Goal: Find specific fact: Find contact information

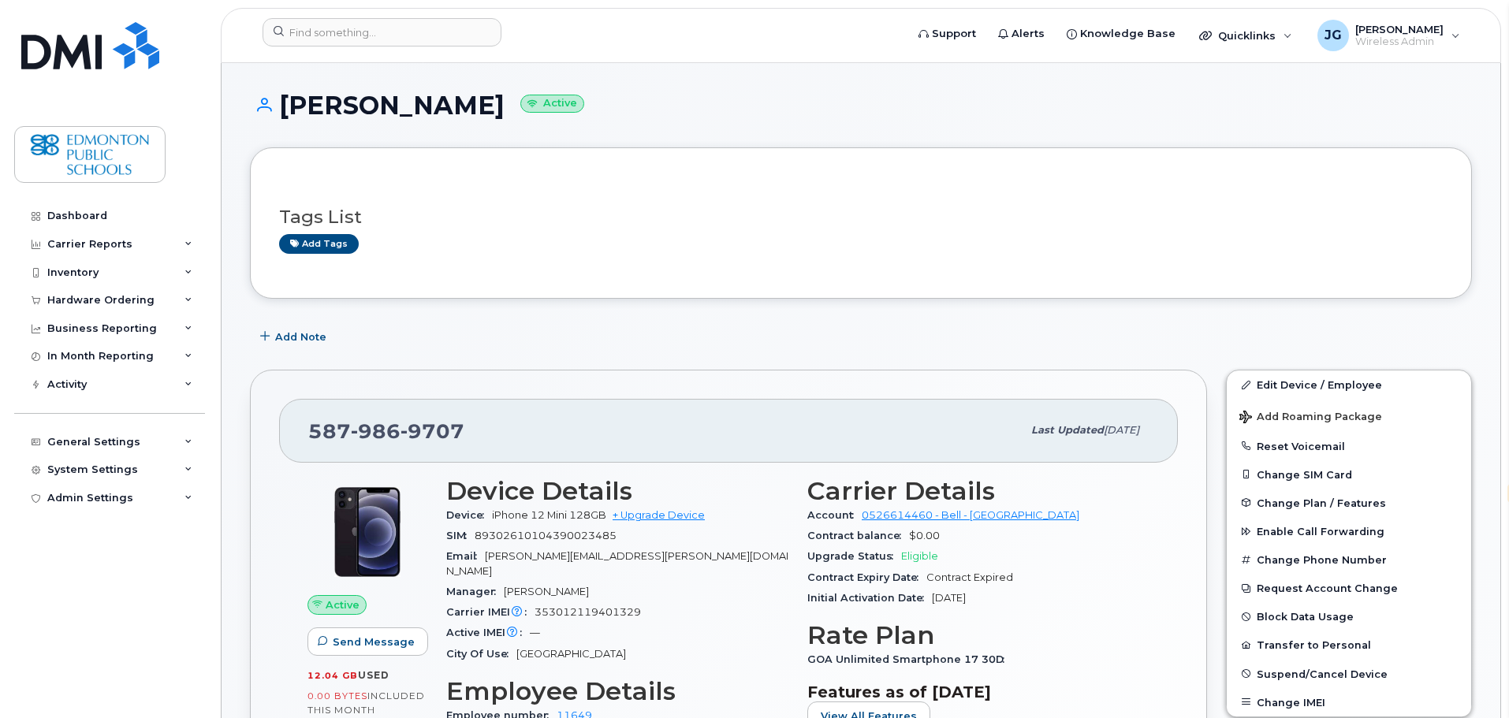
select select "en"
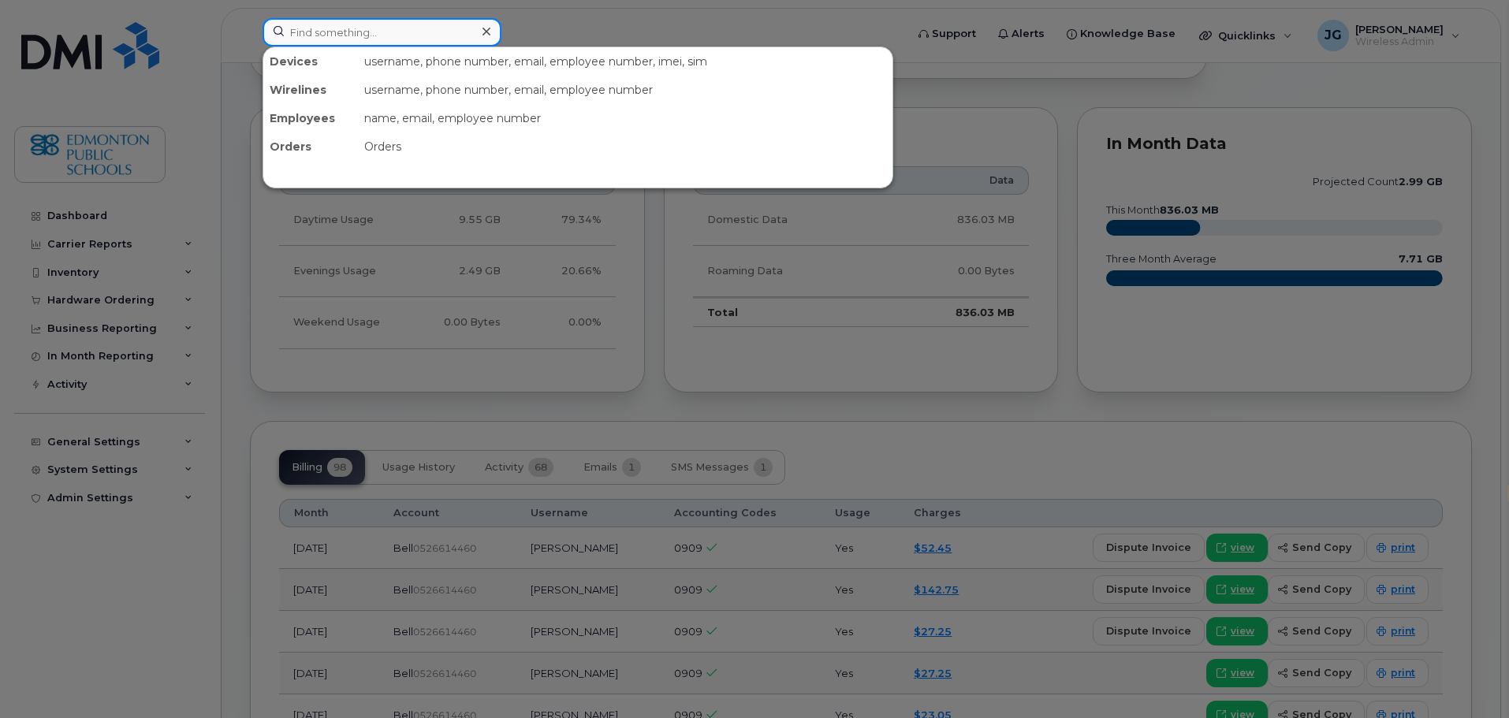
click at [345, 28] on input at bounding box center [381, 32] width 239 height 28
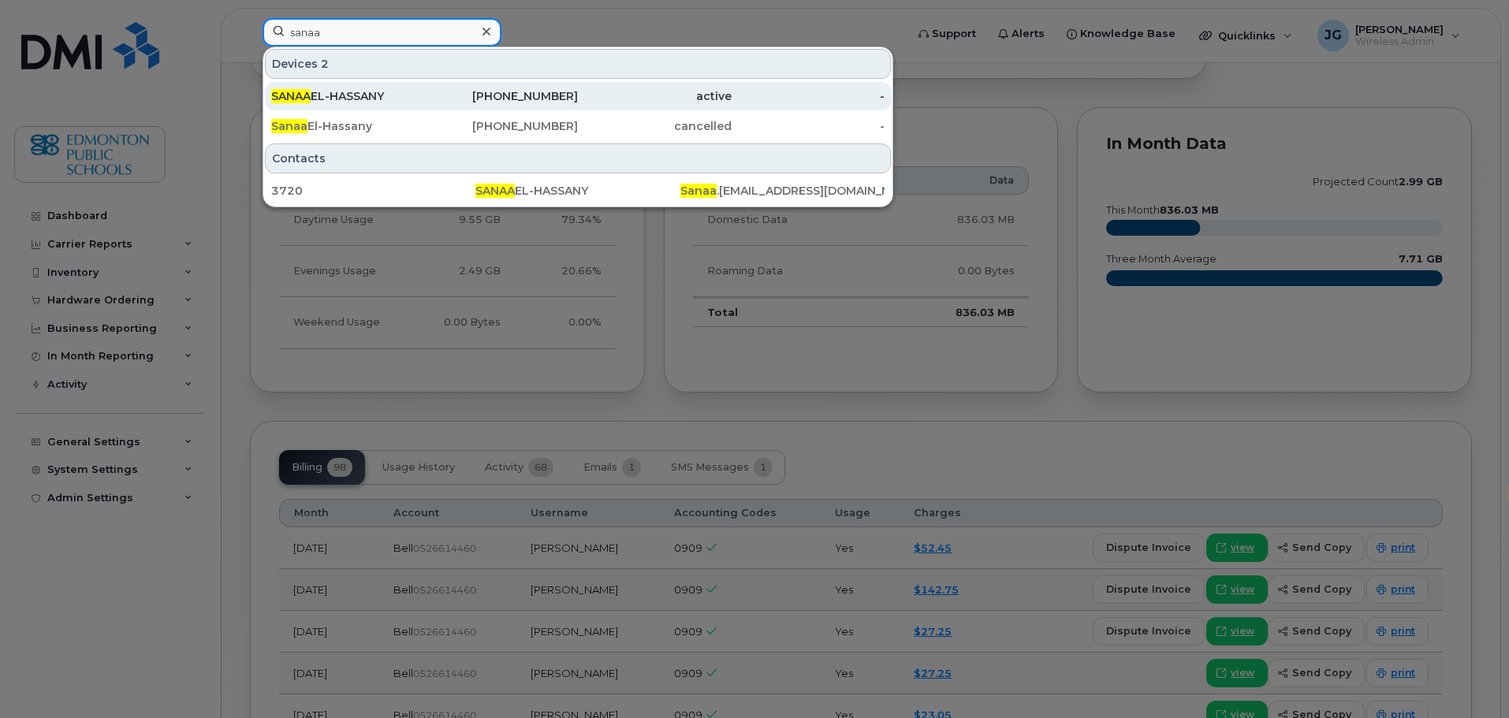
type input "sanaa"
click at [374, 94] on div "SANAA EL-HASSANY" at bounding box center [348, 96] width 154 height 16
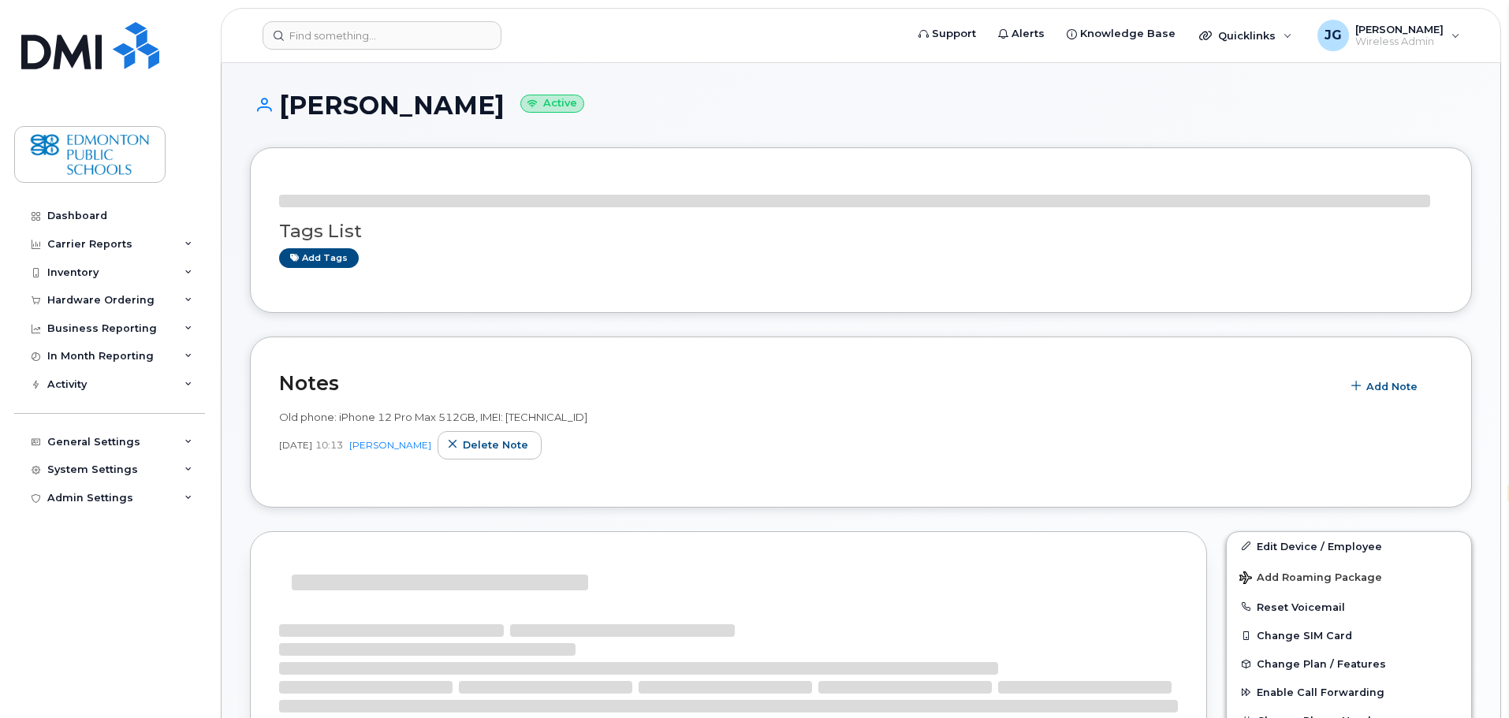
select select "en"
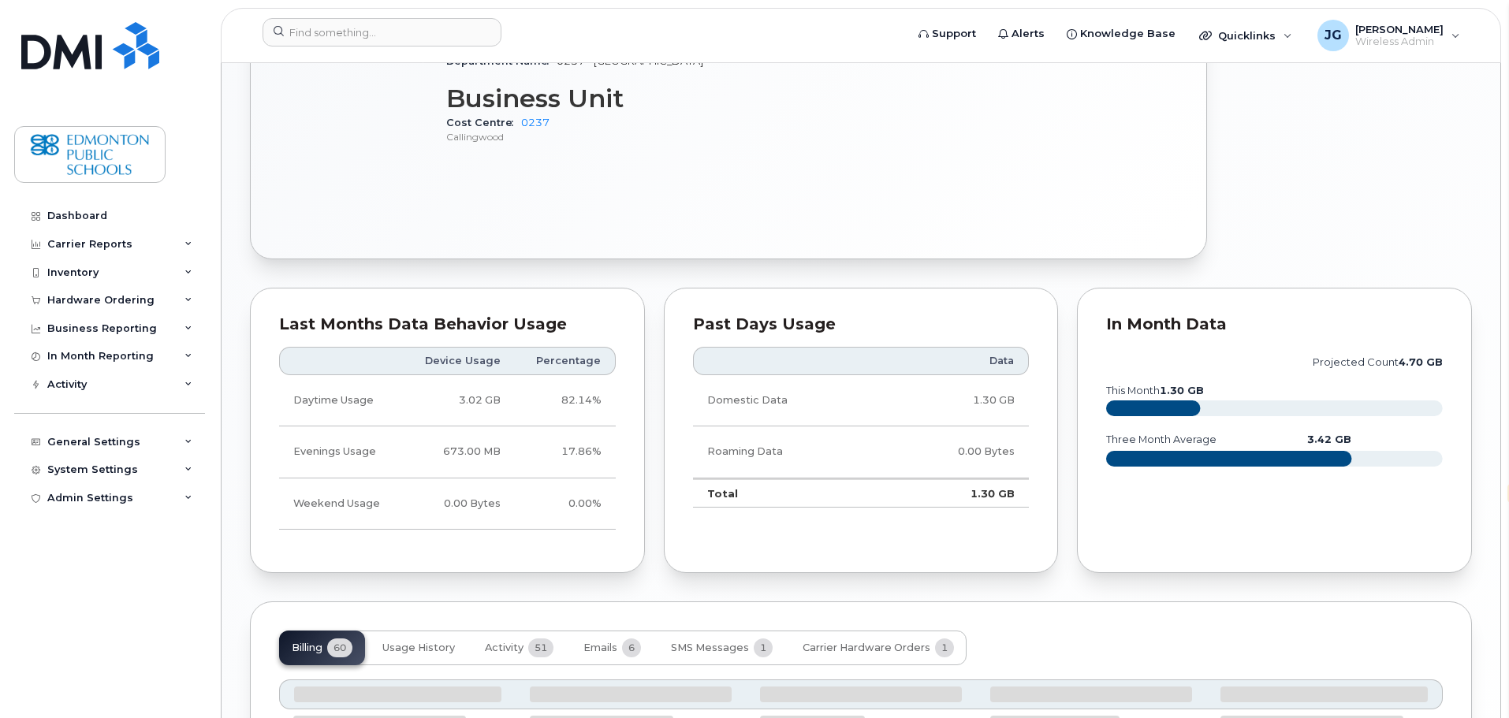
scroll to position [1261, 0]
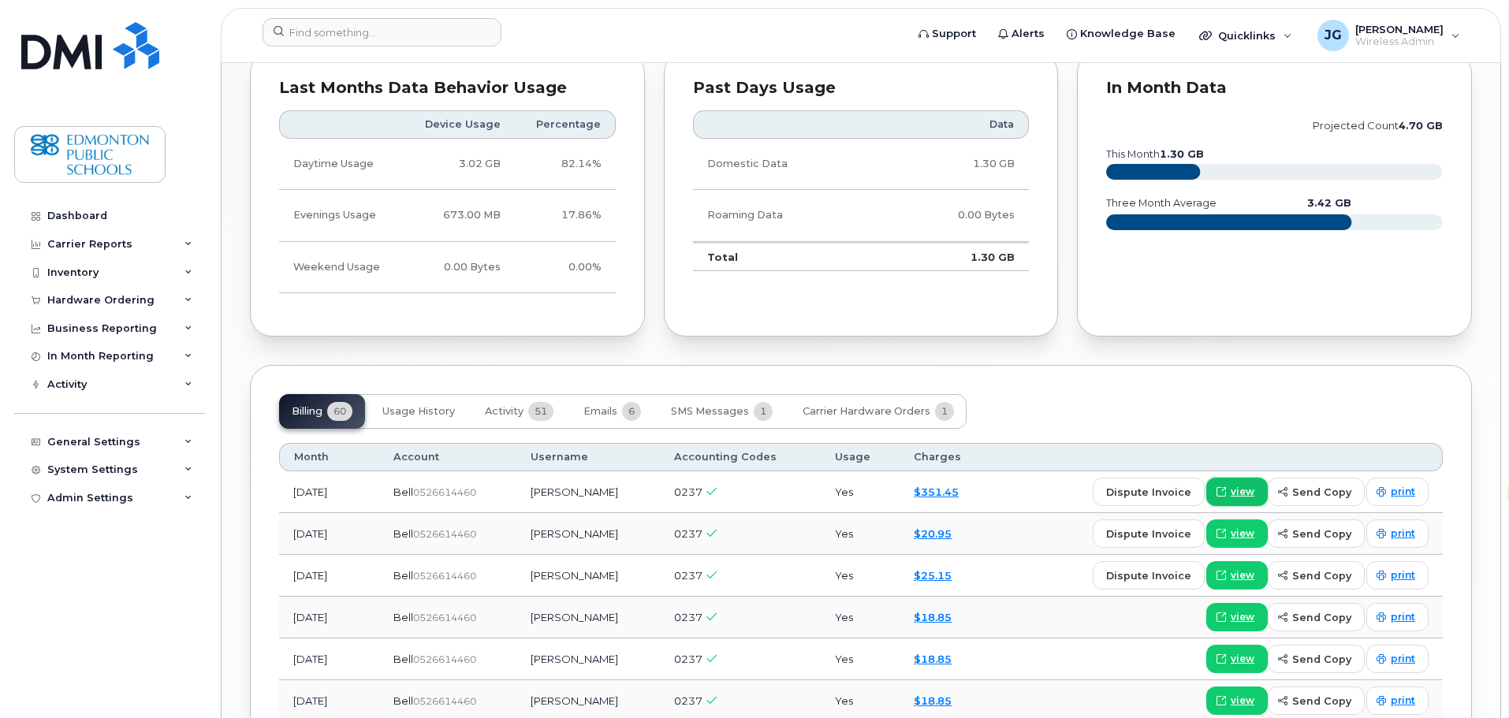
click at [1248, 485] on span "view" at bounding box center [1242, 492] width 24 height 14
click at [370, 32] on input at bounding box center [381, 32] width 239 height 28
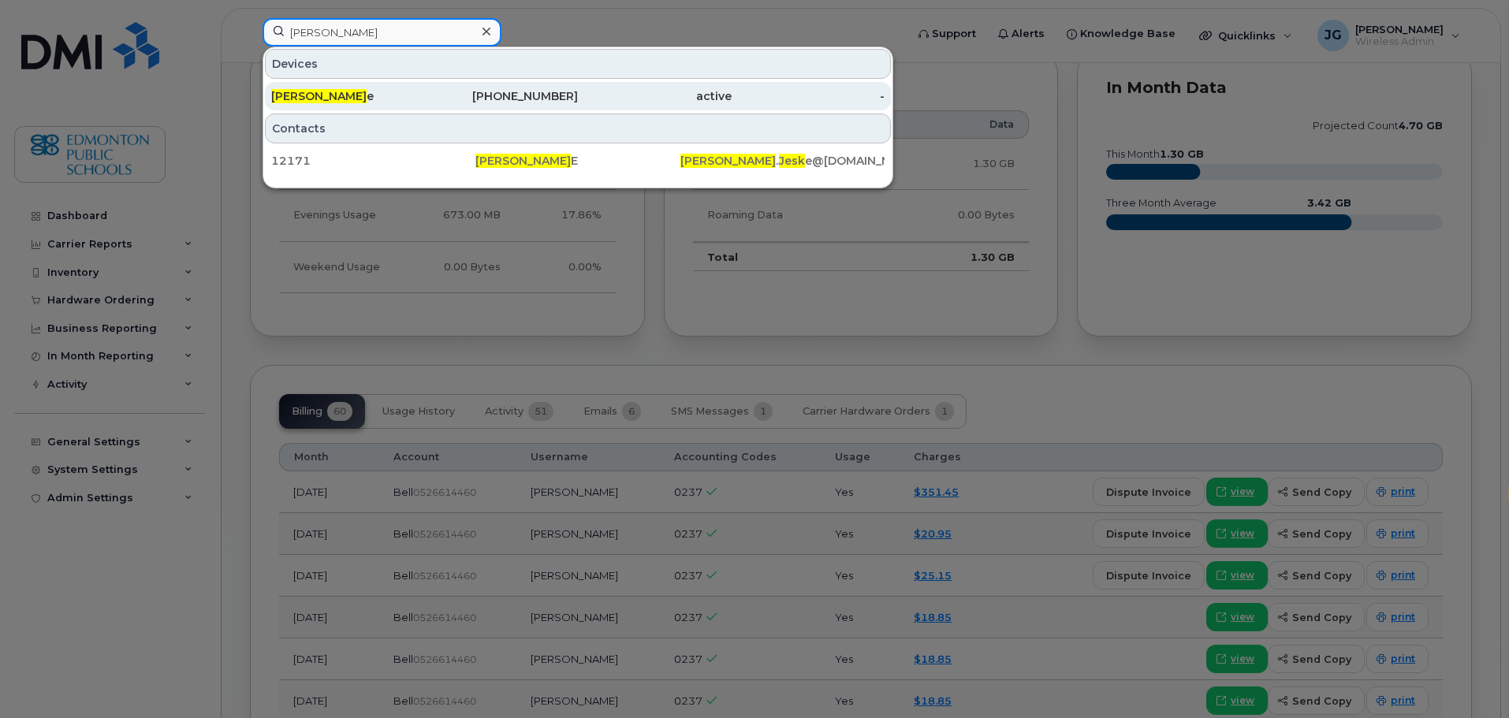
type input "tina jesk"
click at [324, 95] on div "Tina Jesk e" at bounding box center [348, 96] width 154 height 16
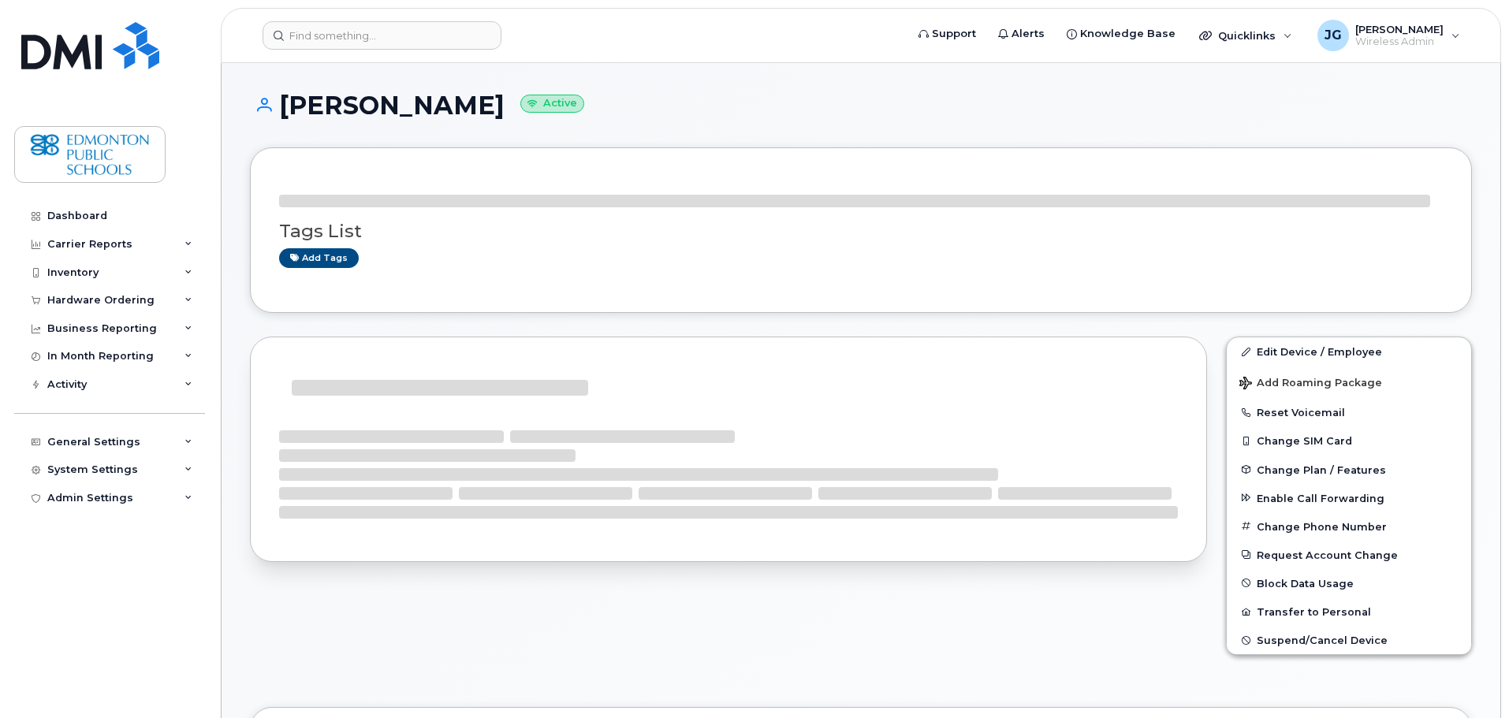
select select "en"
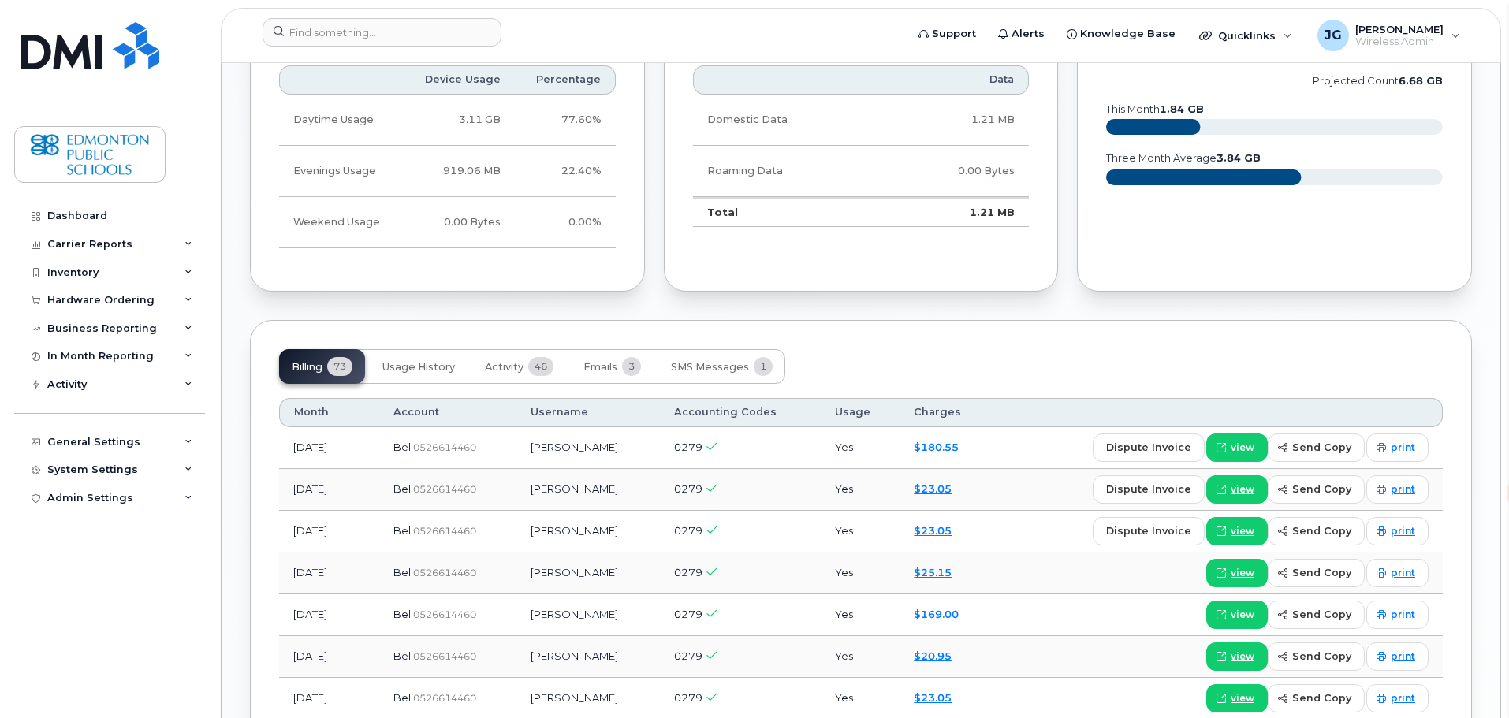
scroll to position [1025, 0]
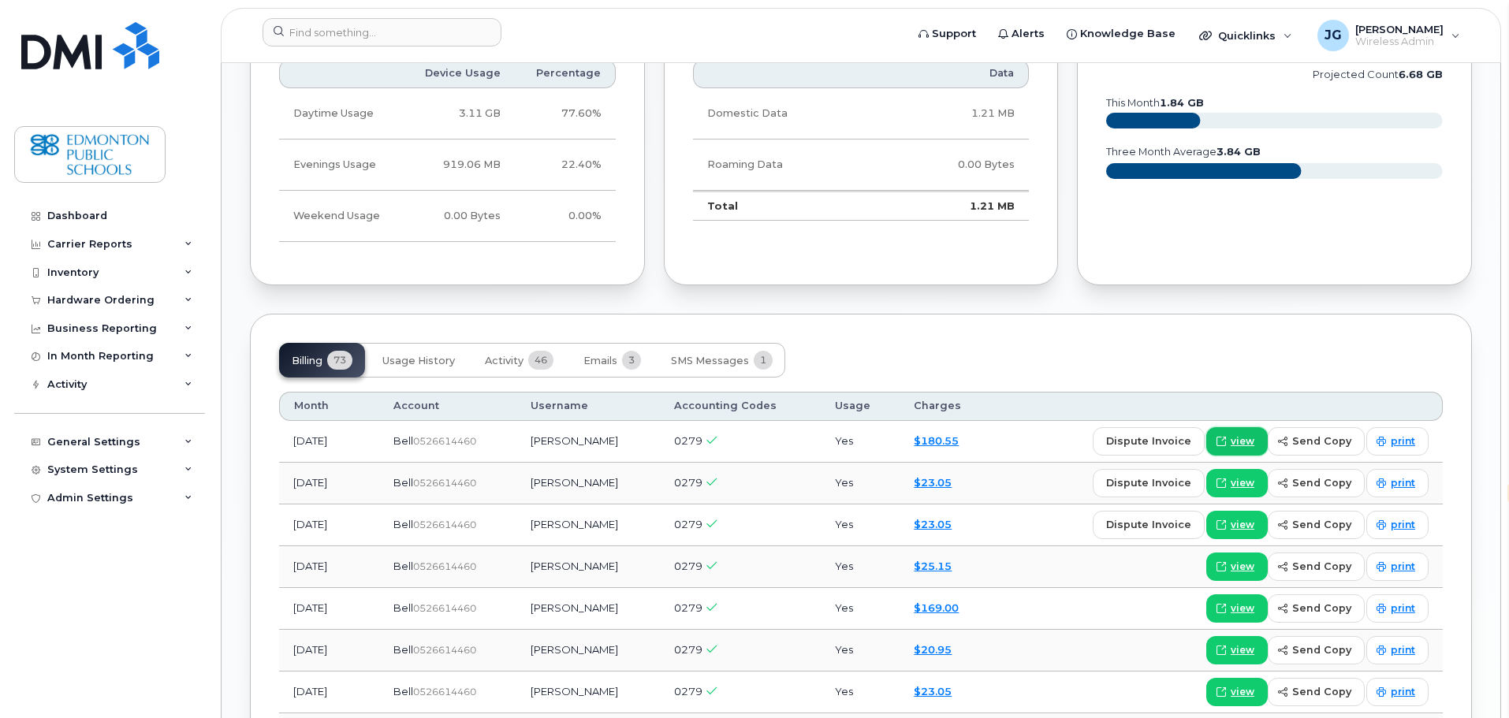
click at [1254, 434] on span "view" at bounding box center [1242, 441] width 24 height 14
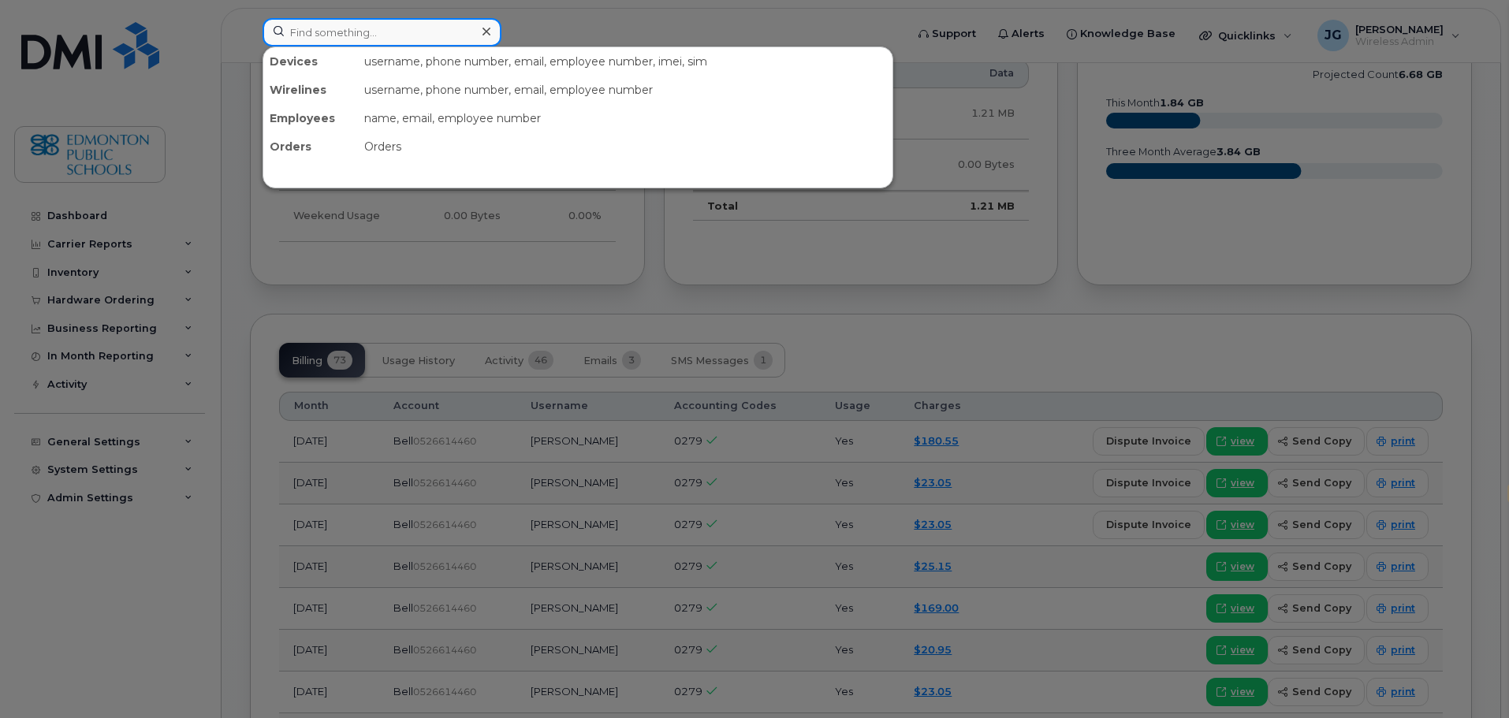
click at [404, 32] on input at bounding box center [381, 32] width 239 height 28
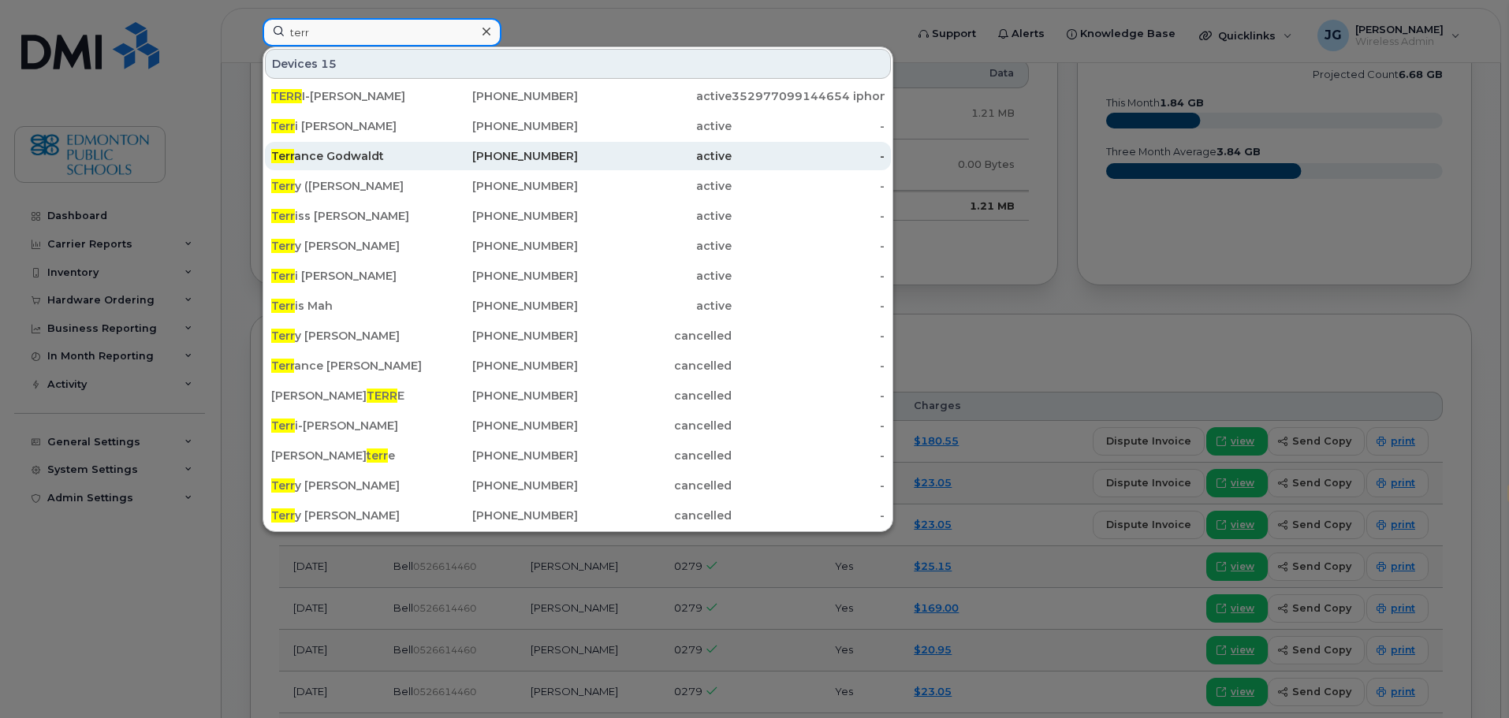
type input "terr"
click at [351, 161] on div "Terr ance Godwaldt" at bounding box center [348, 156] width 154 height 16
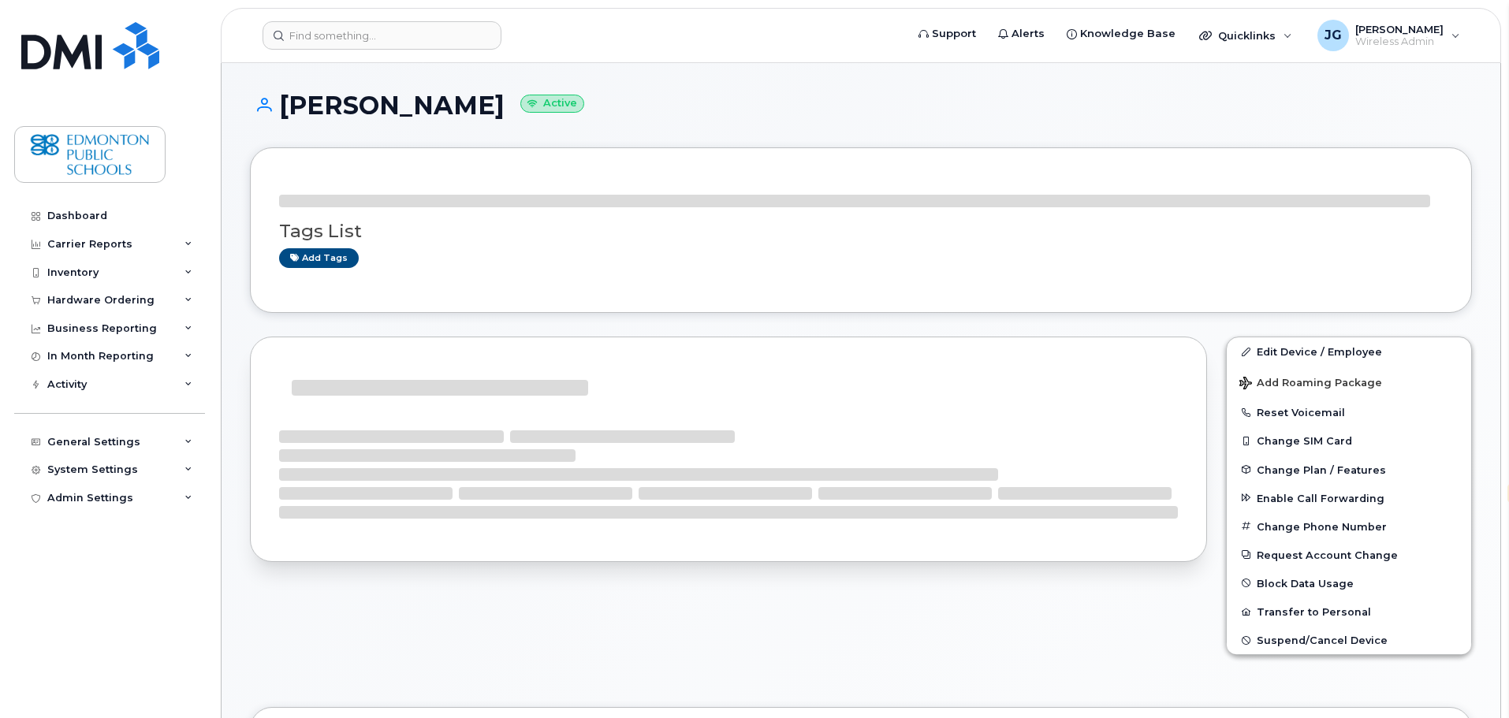
select select "en"
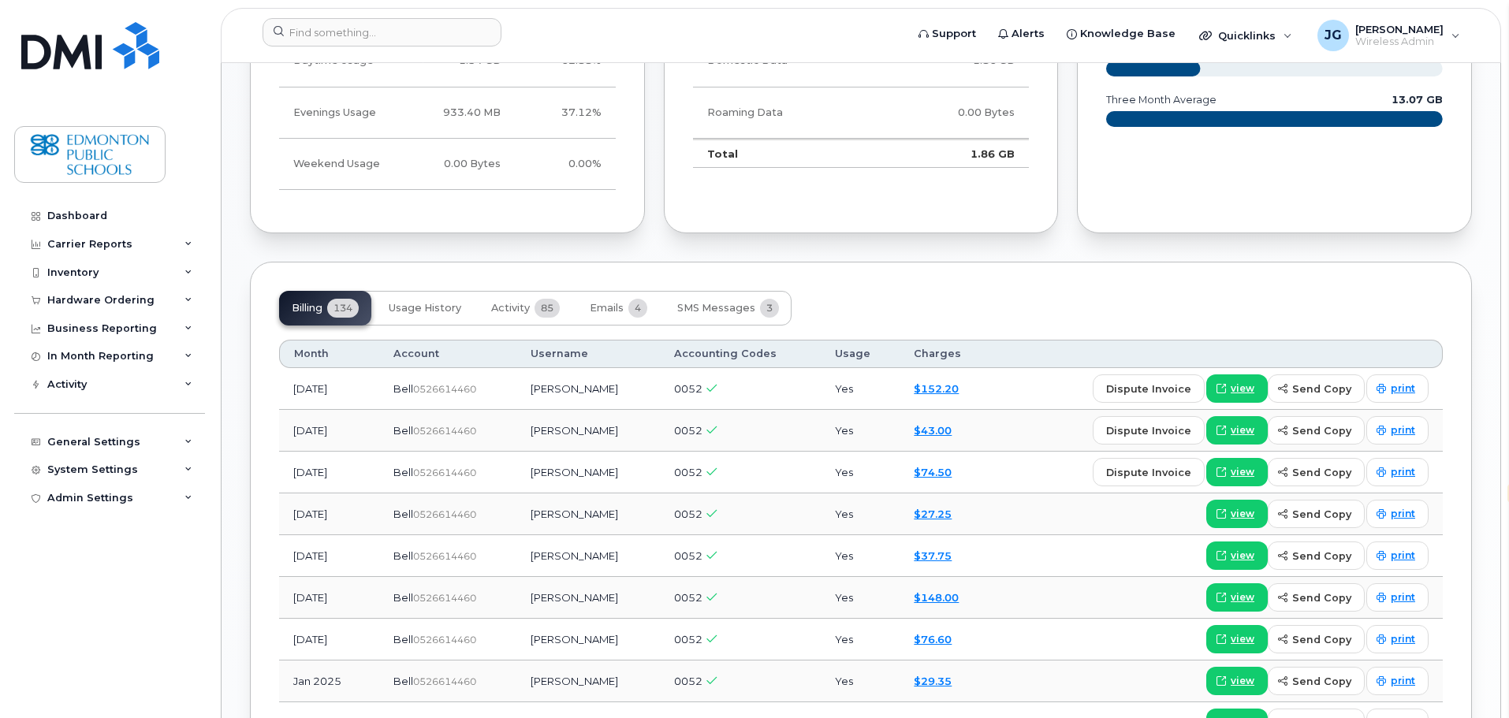
scroll to position [1089, 0]
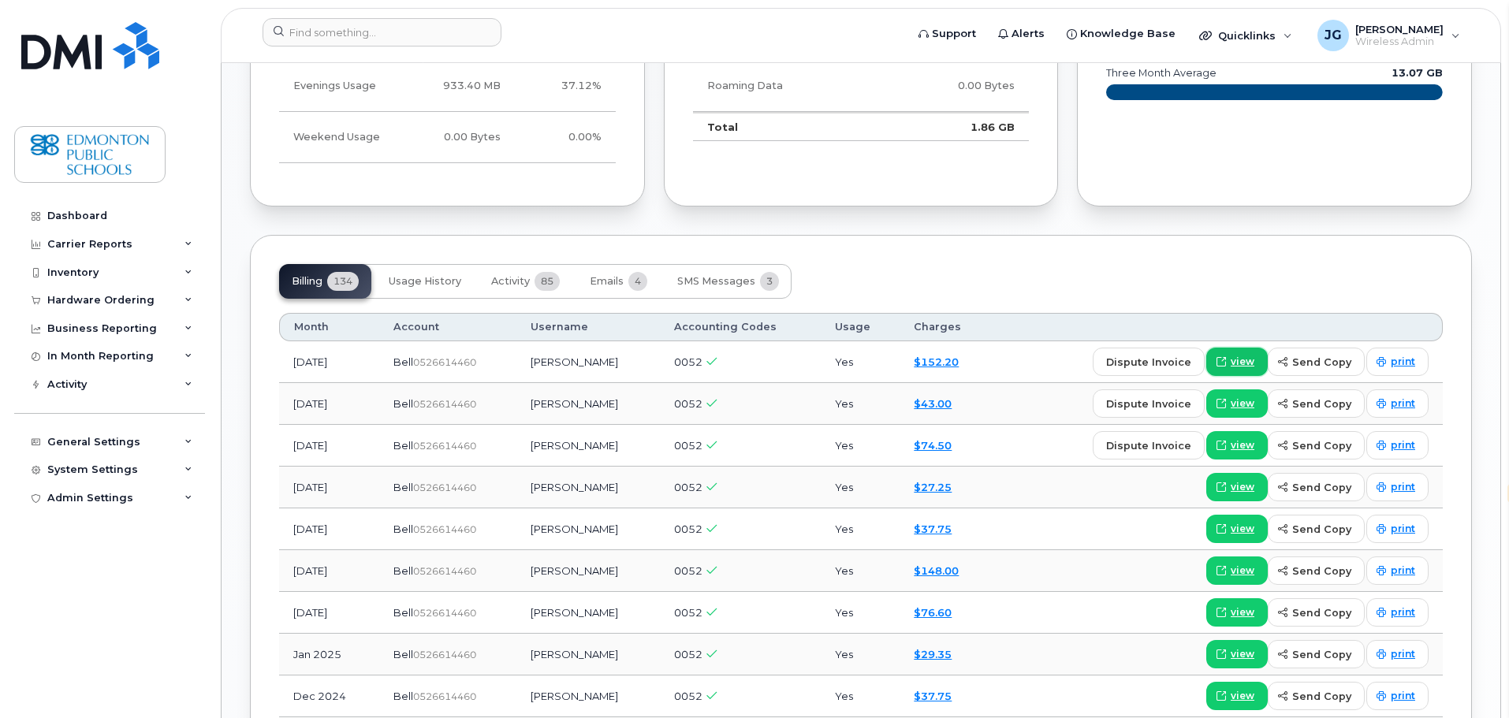
click at [1240, 362] on span "view" at bounding box center [1242, 362] width 24 height 14
